Goal: Task Accomplishment & Management: Use online tool/utility

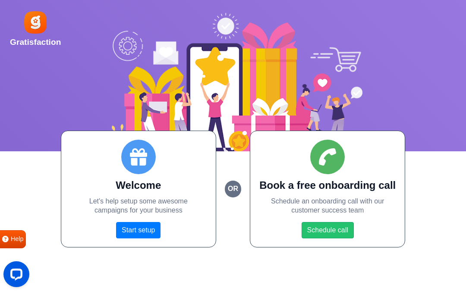
click at [145, 228] on link "Start setup" at bounding box center [138, 230] width 44 height 16
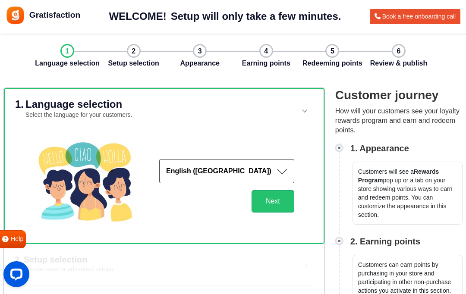
click at [276, 200] on button "Next" at bounding box center [273, 201] width 43 height 22
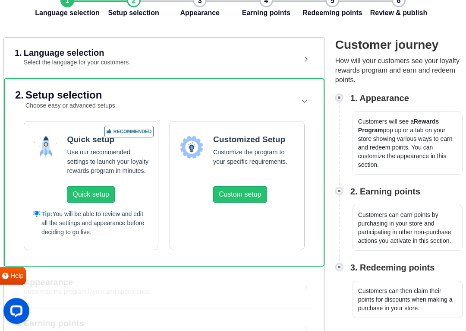
scroll to position [61, 0]
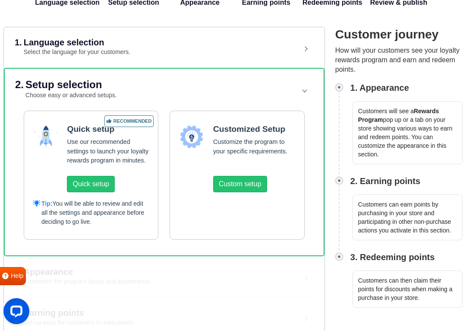
click at [109, 187] on button "Quick setup" at bounding box center [90, 184] width 47 height 16
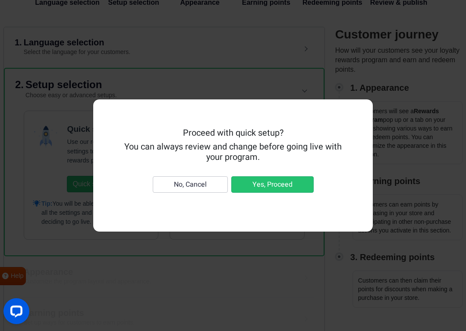
click at [269, 192] on button "Yes, Proceed" at bounding box center [272, 184] width 82 height 16
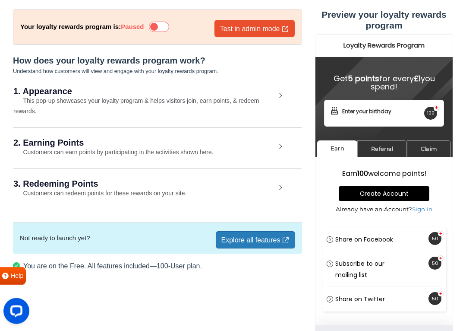
scroll to position [46, 0]
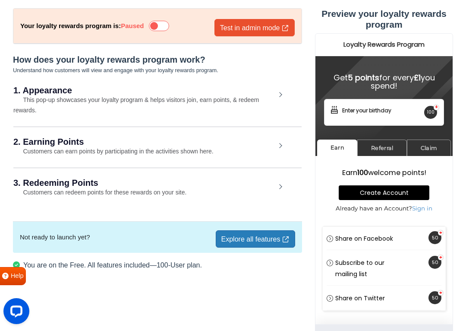
click at [278, 150] on div "2. Earning Points Customers can earn points by participating in the activities …" at bounding box center [157, 146] width 288 height 40
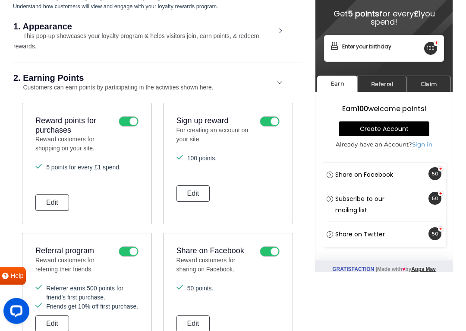
scroll to position [116, 0]
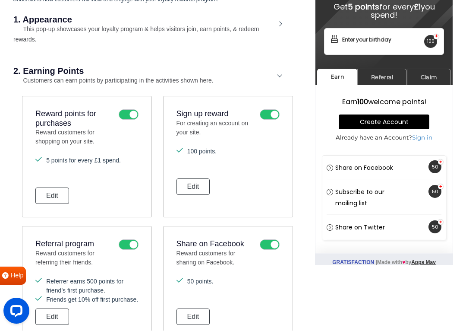
click at [121, 119] on icon at bounding box center [129, 115] width 20 height 10
click at [0, 0] on input "checkbox" at bounding box center [0, 0] width 0 height 0
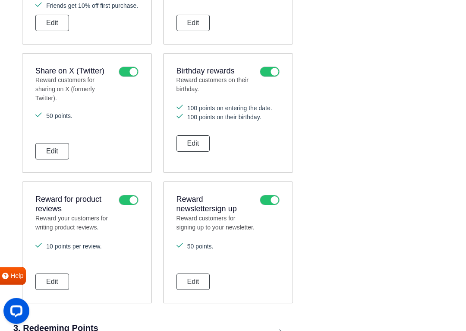
scroll to position [410, 0]
click at [272, 73] on icon at bounding box center [270, 71] width 20 height 10
click at [0, 0] on input "checkbox" at bounding box center [0, 0] width 0 height 0
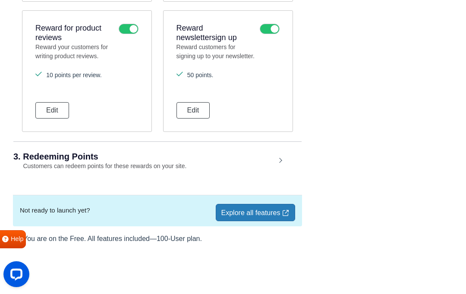
scroll to position [587, 0]
click at [284, 160] on div "3. Redeeming Points Customers can redeem points for these rewards on your site." at bounding box center [157, 162] width 288 height 40
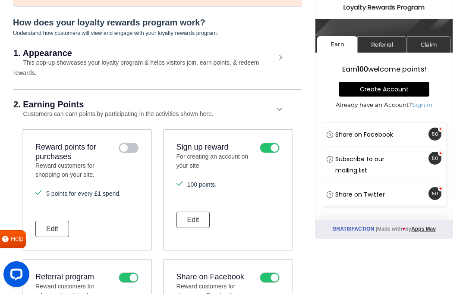
scroll to position [81, 0]
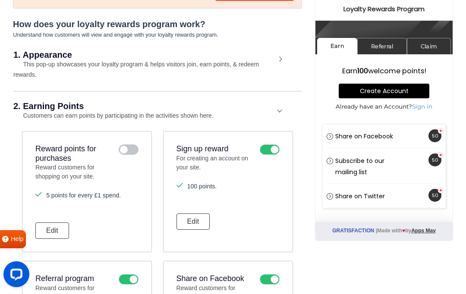
click at [389, 49] on link "Referral" at bounding box center [382, 46] width 50 height 17
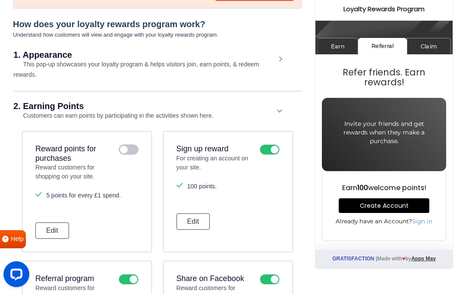
click at [439, 46] on link "Claim" at bounding box center [429, 46] width 44 height 17
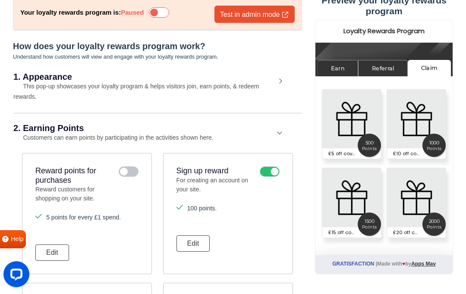
scroll to position [0, 0]
